Goal: Task Accomplishment & Management: Complete application form

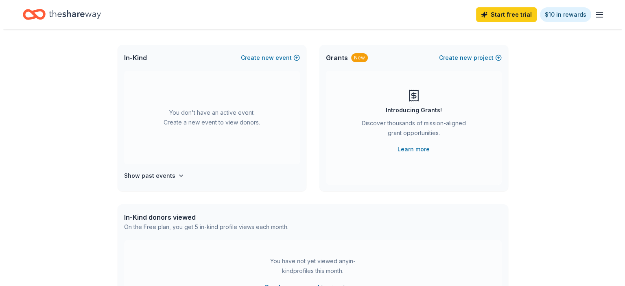
scroll to position [33, 0]
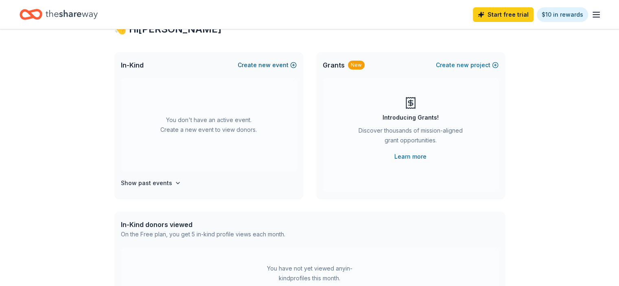
click at [269, 69] on span "new" at bounding box center [264, 65] width 12 height 10
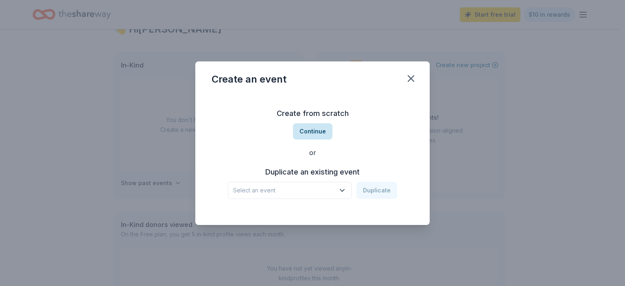
click at [320, 127] on button "Continue" at bounding box center [312, 131] width 39 height 16
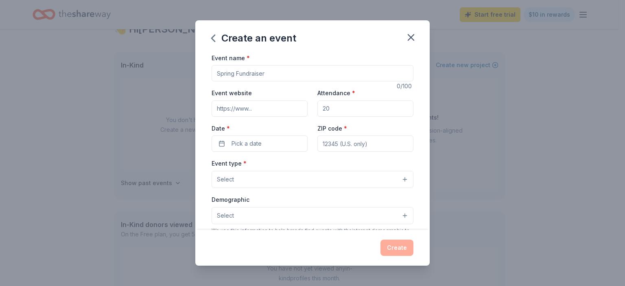
click at [268, 72] on input "Event name *" at bounding box center [313, 73] width 202 height 16
type input "Bingo Fundraiser"
click at [336, 109] on input "Attendance *" at bounding box center [366, 109] width 96 height 16
click at [372, 90] on div "Attendance * 200" at bounding box center [366, 102] width 96 height 29
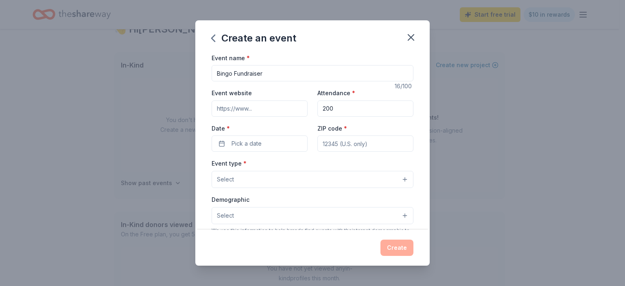
click at [343, 111] on input "200" at bounding box center [366, 109] width 96 height 16
click at [379, 85] on div "Event name * Bingo Fundraiser 16 /100 Event website Attendance * 200 Date * Pic…" at bounding box center [313, 241] width 202 height 376
click at [339, 112] on input "200" at bounding box center [366, 109] width 96 height 16
type input "2"
type input "150"
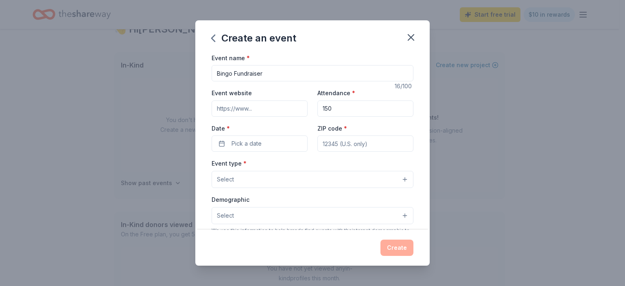
click at [368, 86] on div "Event name * Bingo Fundraiser 16 /100 Event website Attendance * 150 Date * Pic…" at bounding box center [313, 241] width 202 height 376
click at [265, 146] on button "Pick a date" at bounding box center [260, 144] width 96 height 16
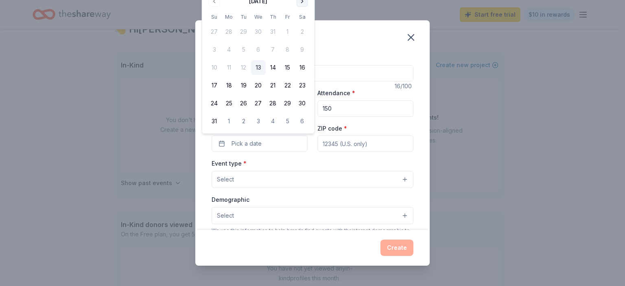
click at [303, 7] on button "Go to next month" at bounding box center [302, 1] width 11 height 11
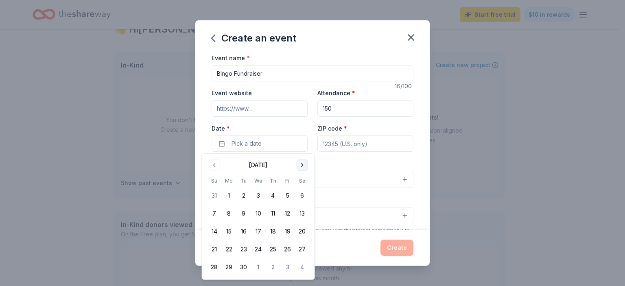
click at [300, 165] on button "Go to next month" at bounding box center [302, 165] width 11 height 11
click at [302, 234] on button "18" at bounding box center [302, 231] width 15 height 15
click at [364, 144] on input "ZIP code *" at bounding box center [366, 144] width 96 height 16
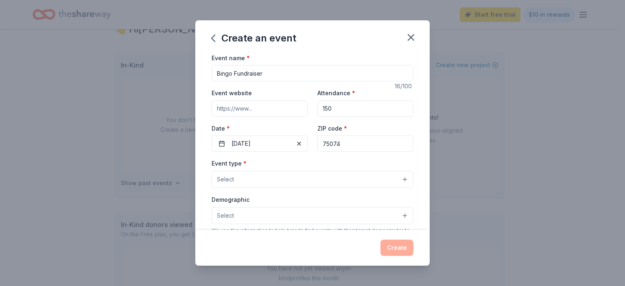
type input "75074"
click at [339, 177] on button "Select" at bounding box center [313, 179] width 202 height 17
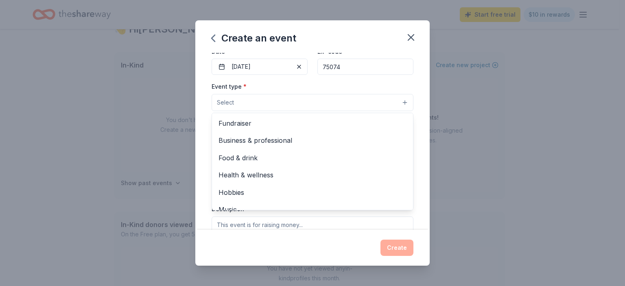
scroll to position [81, 0]
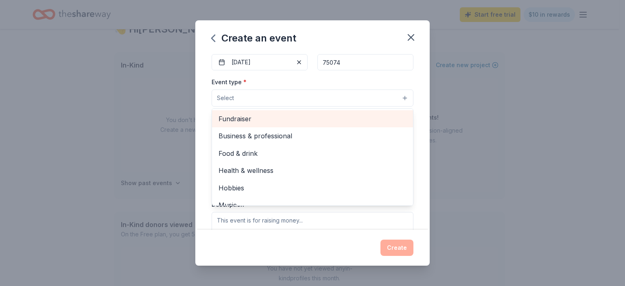
click at [262, 121] on span "Fundraiser" at bounding box center [313, 119] width 188 height 11
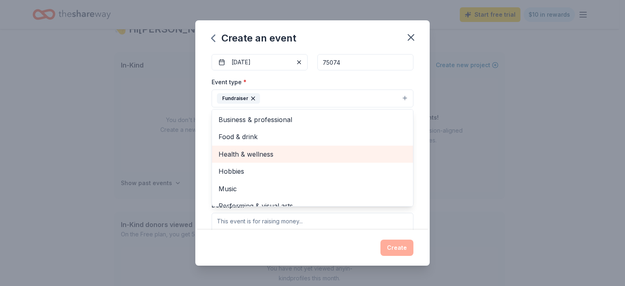
scroll to position [10, 0]
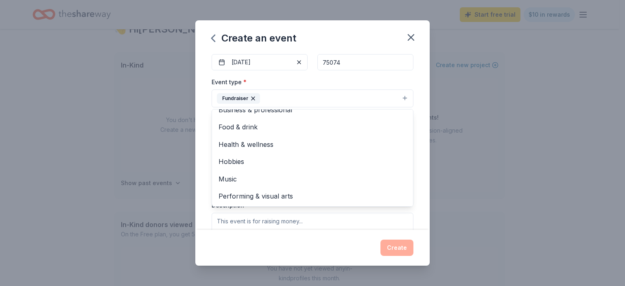
click at [410, 106] on div "Event name * Bingo Fundraiser 16 /100 Event website Attendance * 150 Date * [DA…" at bounding box center [312, 141] width 234 height 177
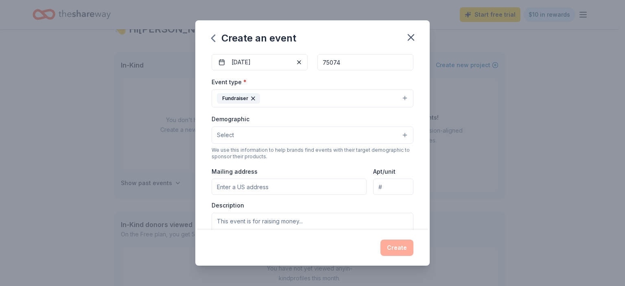
click at [288, 136] on button "Select" at bounding box center [313, 135] width 202 height 17
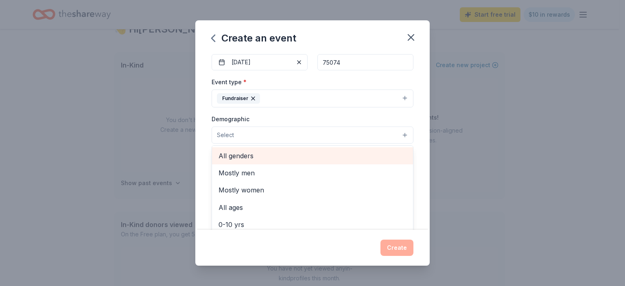
click at [256, 154] on span "All genders" at bounding box center [313, 156] width 188 height 11
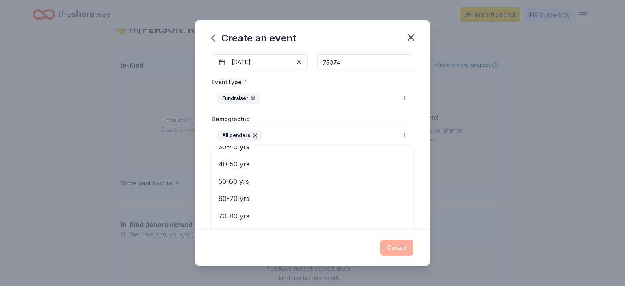
scroll to position [0, 0]
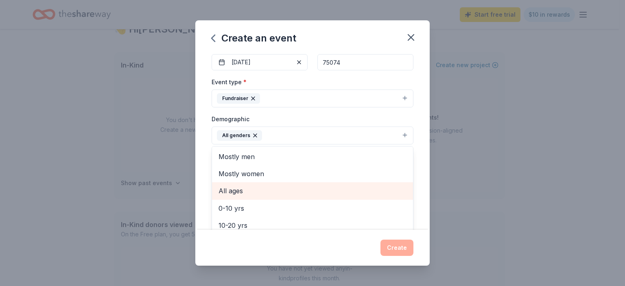
click at [250, 186] on span "All ages" at bounding box center [313, 191] width 188 height 11
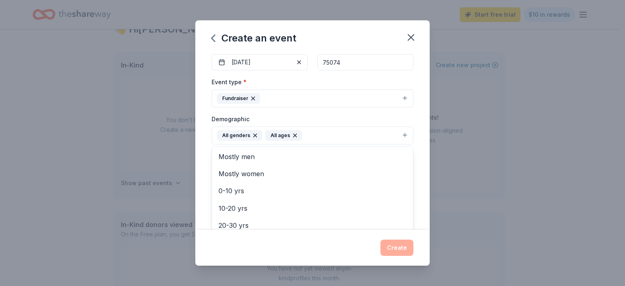
click at [409, 110] on div "Event name * Bingo Fundraiser 16 /100 Event website Attendance * 150 Date * [DA…" at bounding box center [312, 141] width 234 height 177
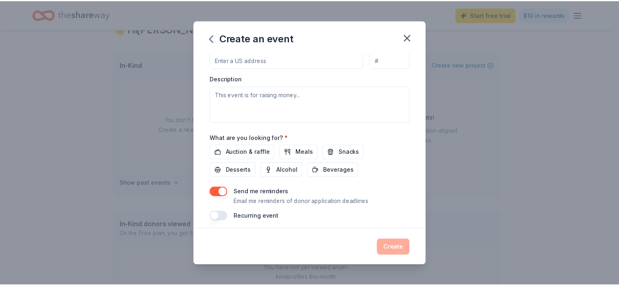
scroll to position [212, 0]
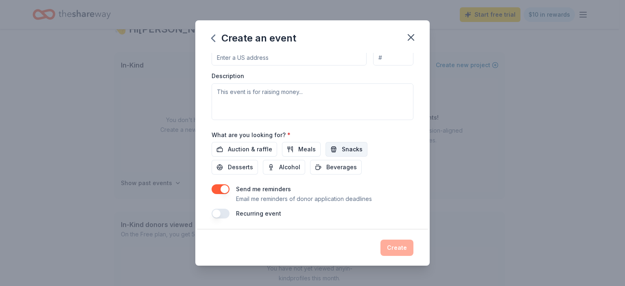
click at [353, 147] on span "Snacks" at bounding box center [352, 150] width 21 height 10
click at [232, 164] on span "Desserts" at bounding box center [240, 167] width 25 height 10
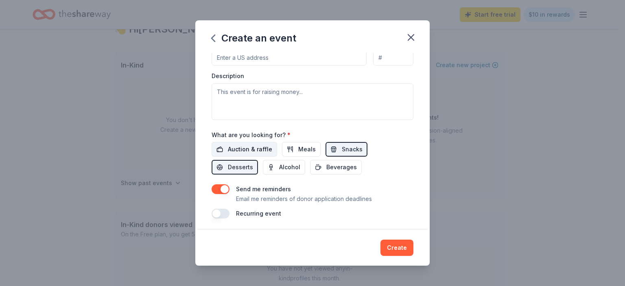
click at [246, 151] on span "Auction & raffle" at bounding box center [250, 150] width 44 height 10
click at [344, 169] on span "Beverages" at bounding box center [341, 167] width 31 height 10
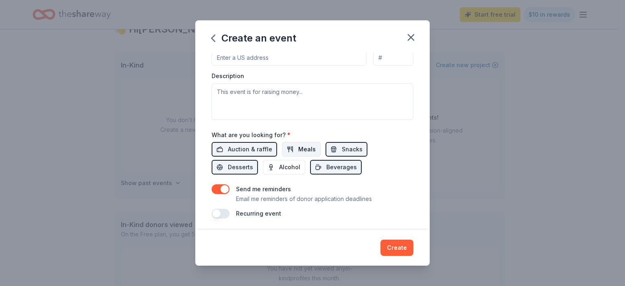
click at [291, 147] on button "Meals" at bounding box center [301, 149] width 39 height 15
click at [221, 188] on button "button" at bounding box center [221, 189] width 18 height 10
click at [396, 250] on button "Create" at bounding box center [397, 248] width 33 height 16
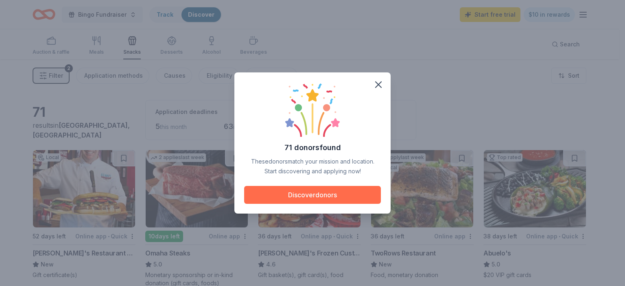
click at [355, 188] on button "Discover donors" at bounding box center [312, 195] width 137 height 18
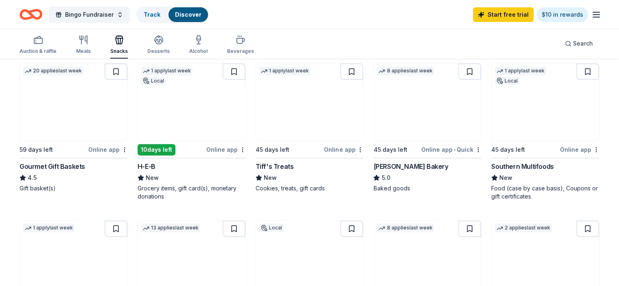
scroll to position [244, 0]
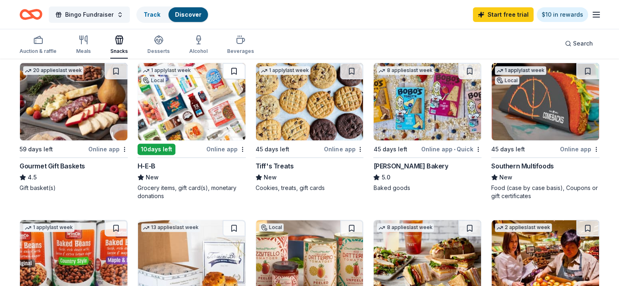
click at [235, 72] on button at bounding box center [234, 71] width 23 height 16
click at [541, 18] on link "$10 in rewards" at bounding box center [562, 14] width 51 height 15
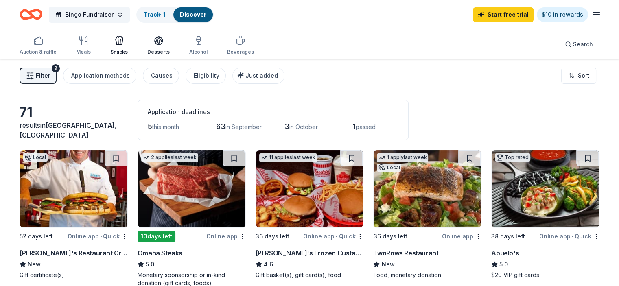
click at [165, 48] on div "Desserts" at bounding box center [158, 46] width 22 height 20
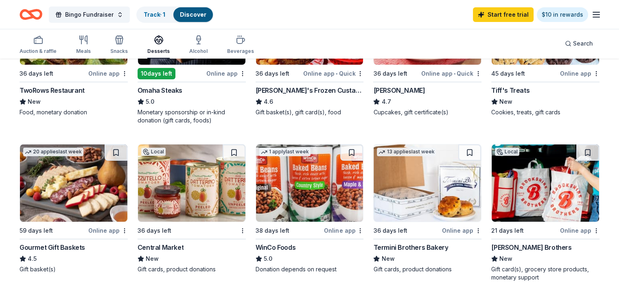
scroll to position [204, 0]
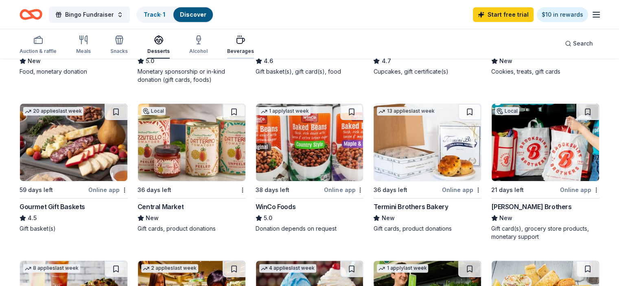
click at [250, 47] on div "Beverages" at bounding box center [240, 45] width 27 height 20
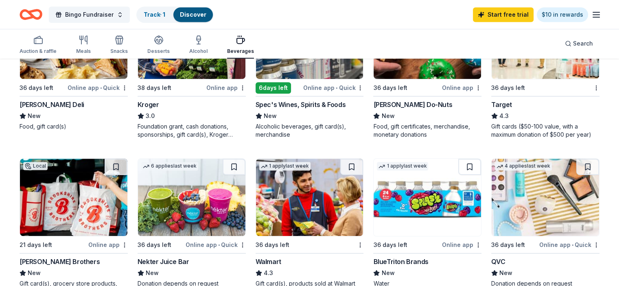
scroll to position [488, 0]
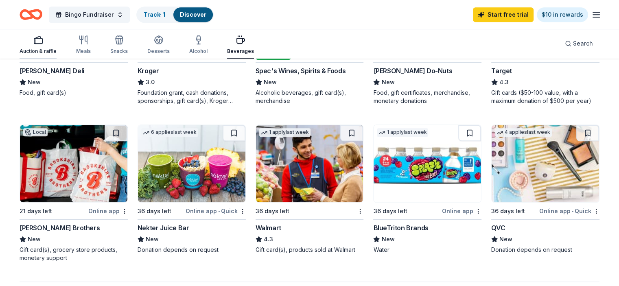
click at [43, 46] on div "Auction & raffle" at bounding box center [38, 45] width 37 height 20
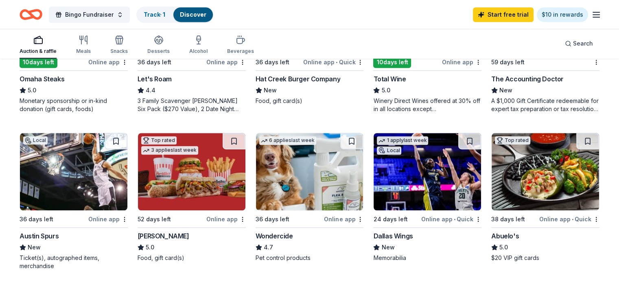
scroll to position [366, 0]
